Goal: Transaction & Acquisition: Purchase product/service

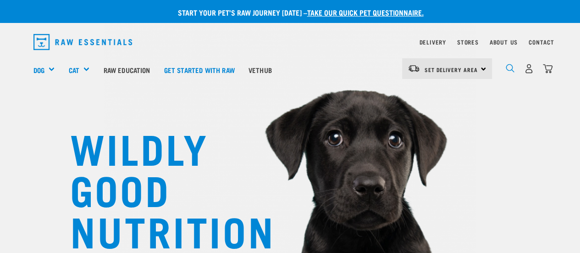
click at [507, 69] on img "dropdown navigation" at bounding box center [510, 68] width 9 height 9
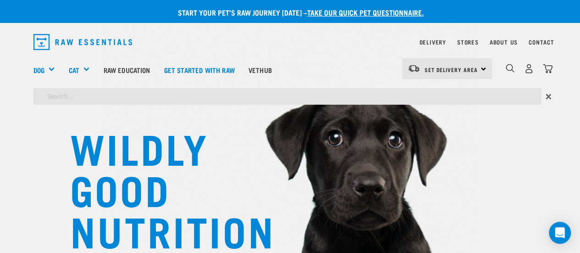
click at [165, 98] on input "search" at bounding box center [287, 96] width 508 height 17
type input "venison"
click at [94, 100] on input "venison" at bounding box center [287, 96] width 508 height 17
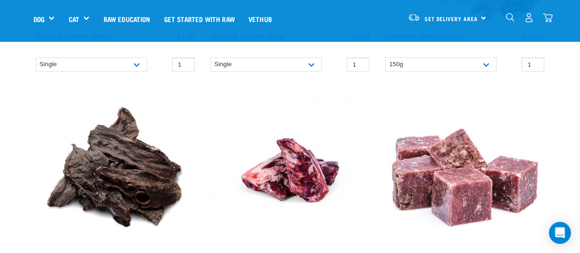
scroll to position [367, 0]
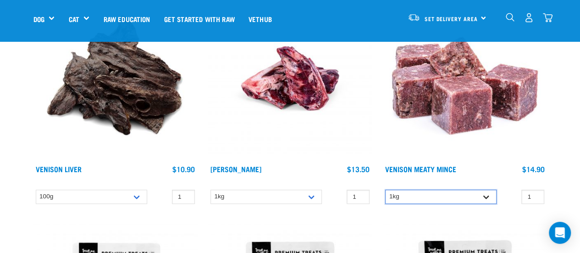
click at [488, 195] on select "1kg" at bounding box center [440, 196] width 111 height 14
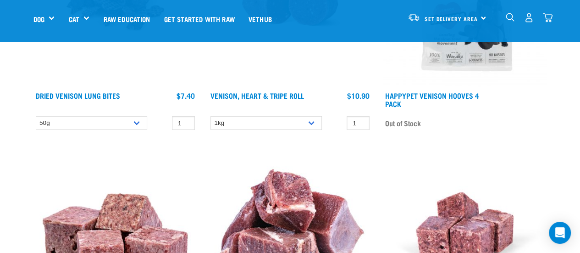
scroll to position [1698, 0]
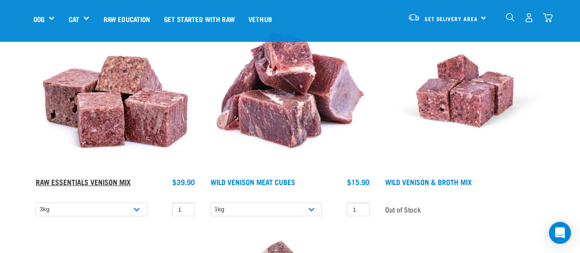
click at [95, 181] on link "Raw Essentials Venison Mix" at bounding box center [83, 181] width 95 height 4
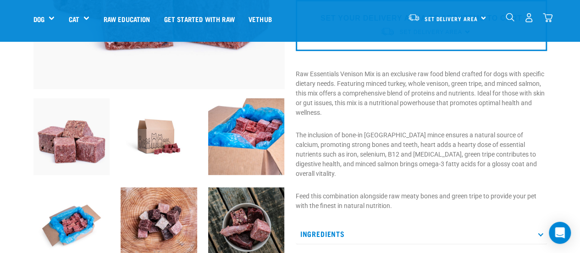
scroll to position [321, 0]
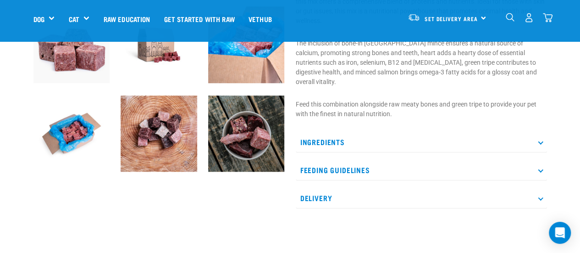
click at [331, 134] on p "Ingredients" at bounding box center [421, 142] width 251 height 21
